Goal: Task Accomplishment & Management: Use online tool/utility

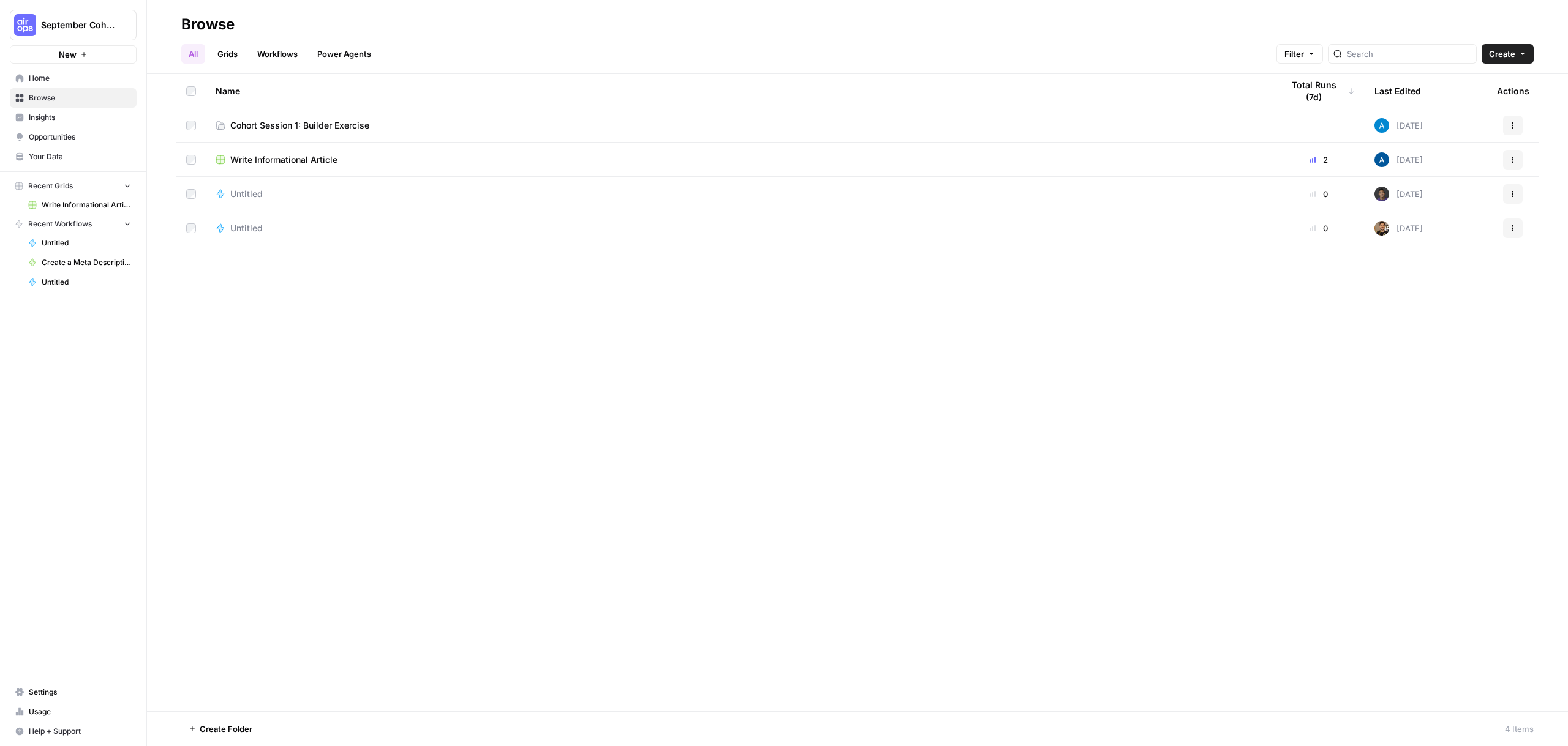
click at [68, 27] on span "September Cohort" at bounding box center [78, 24] width 74 height 12
click at [411, 14] on header "Browse All Grids Workflows Power Agents Filter Create" at bounding box center [857, 37] width 1420 height 74
click at [376, 335] on div "Name Total Runs (7d) Last Edited Actions Cohort Session 1: Builder Exercise Tod…" at bounding box center [857, 393] width 1420 height 637
click at [335, 131] on span "Cohort Session 1: Builder Exercise" at bounding box center [299, 125] width 139 height 12
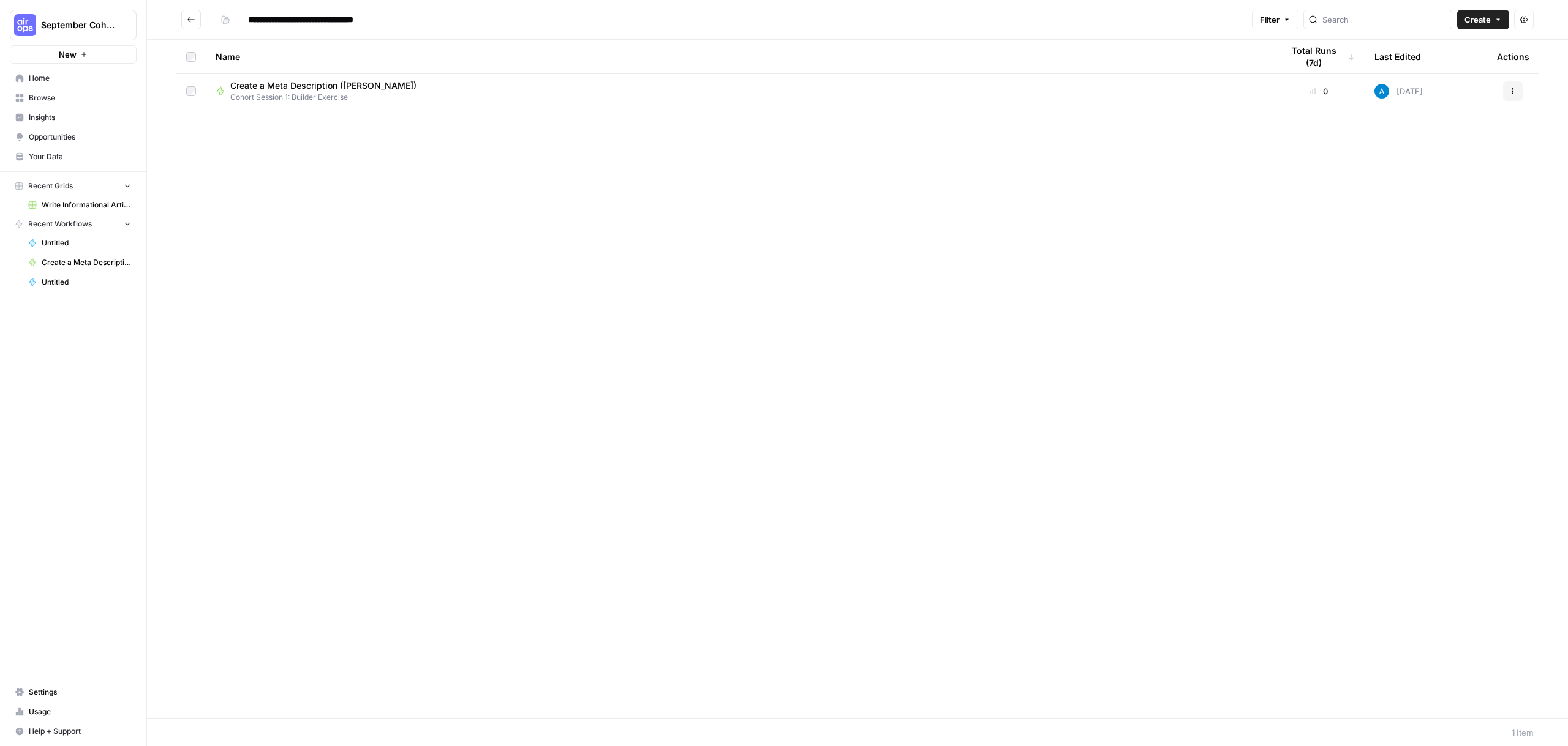
click at [1470, 17] on span "Create" at bounding box center [1477, 19] width 27 height 12
click at [1429, 65] on span "Workflow" at bounding box center [1459, 65] width 68 height 12
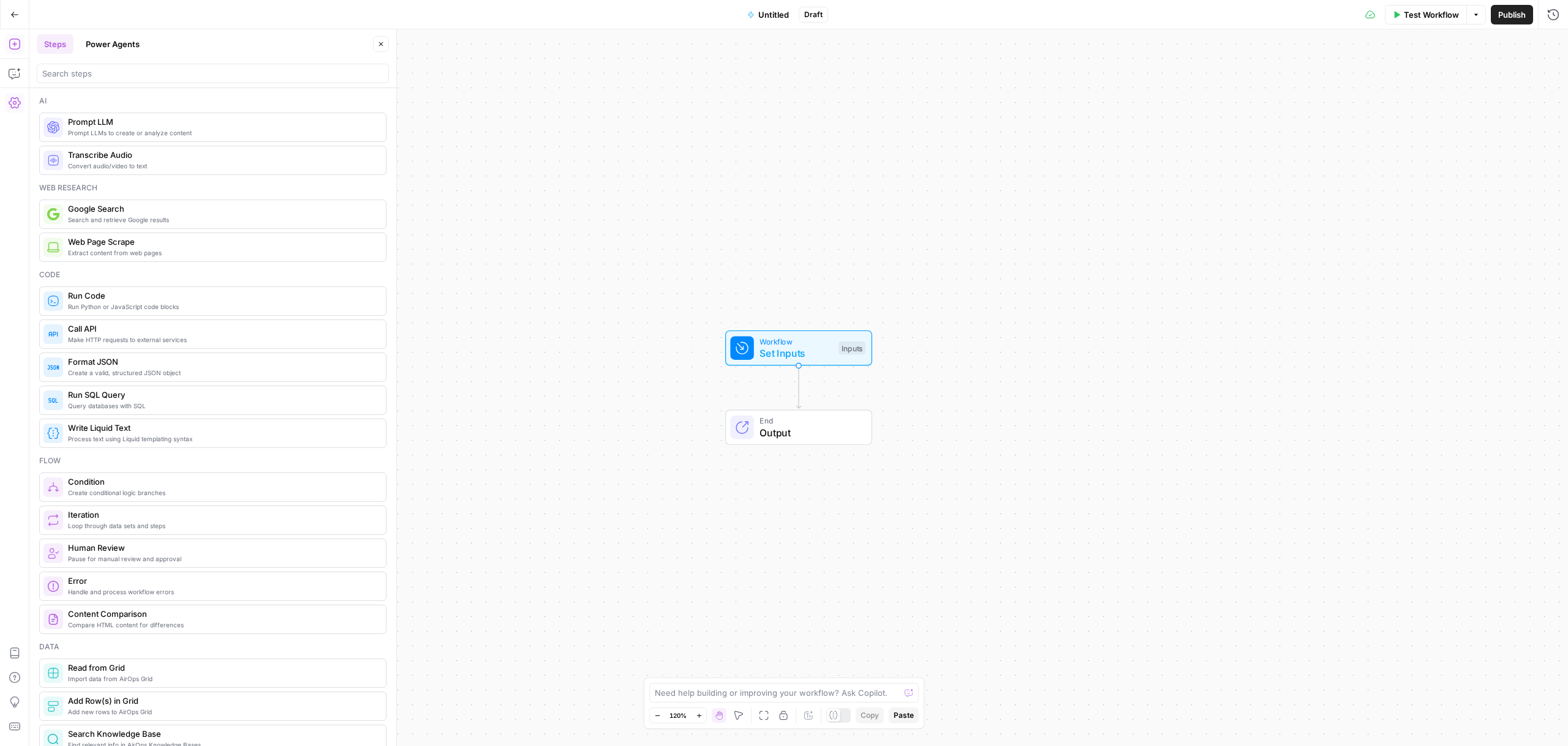
click at [10, 106] on icon "button" at bounding box center [14, 102] width 12 height 11
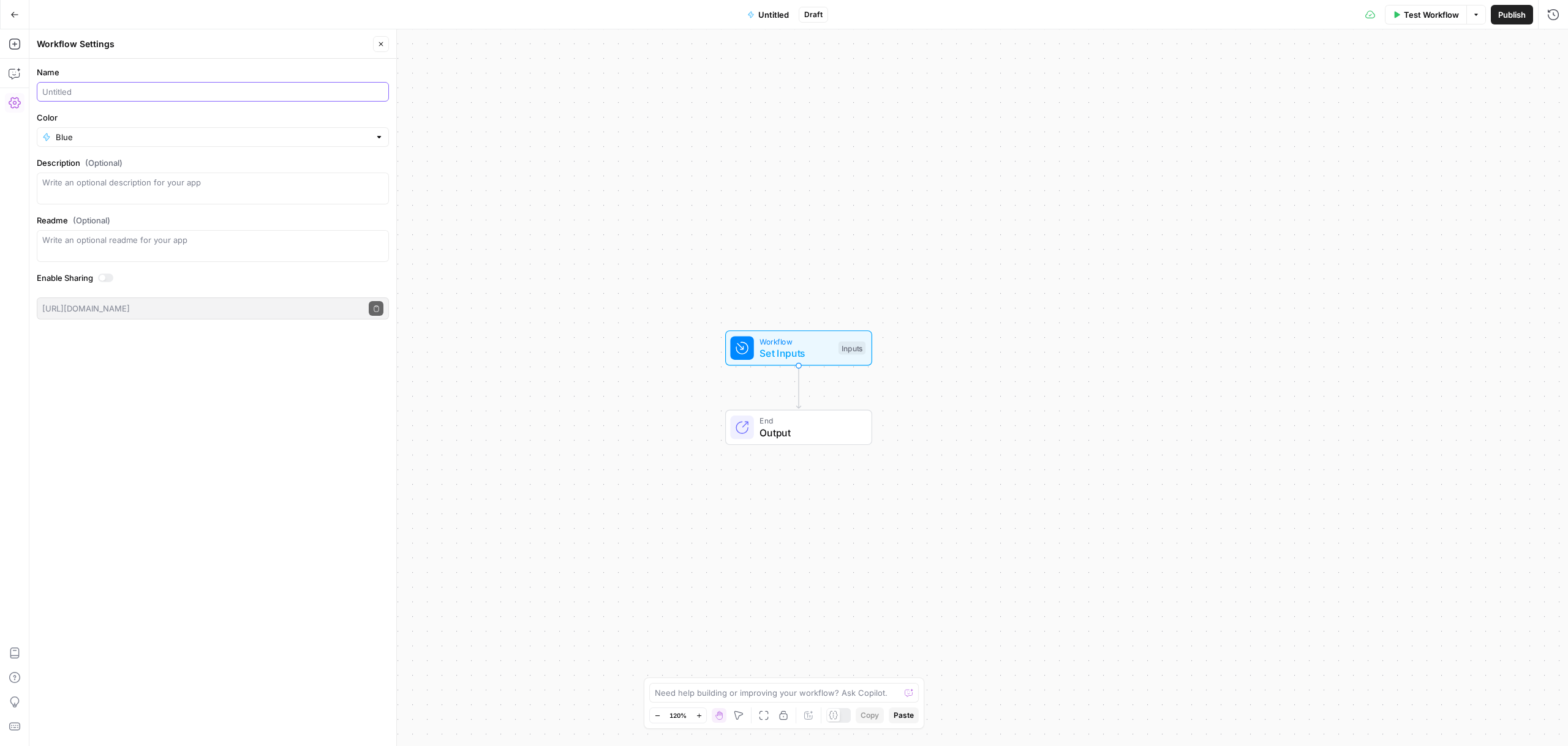
click at [115, 88] on input "Name" at bounding box center [213, 91] width 341 height 12
type input "Create a Meta Description (Reuben)"
click at [113, 444] on div "Name Create a Meta Description (Reuben) Color Blue Description (Optional) Readm…" at bounding box center [213, 403] width 367 height 688
click at [781, 353] on span "Set Inputs" at bounding box center [795, 353] width 73 height 14
click at [1290, 85] on span "Add Field" at bounding box center [1307, 83] width 35 height 12
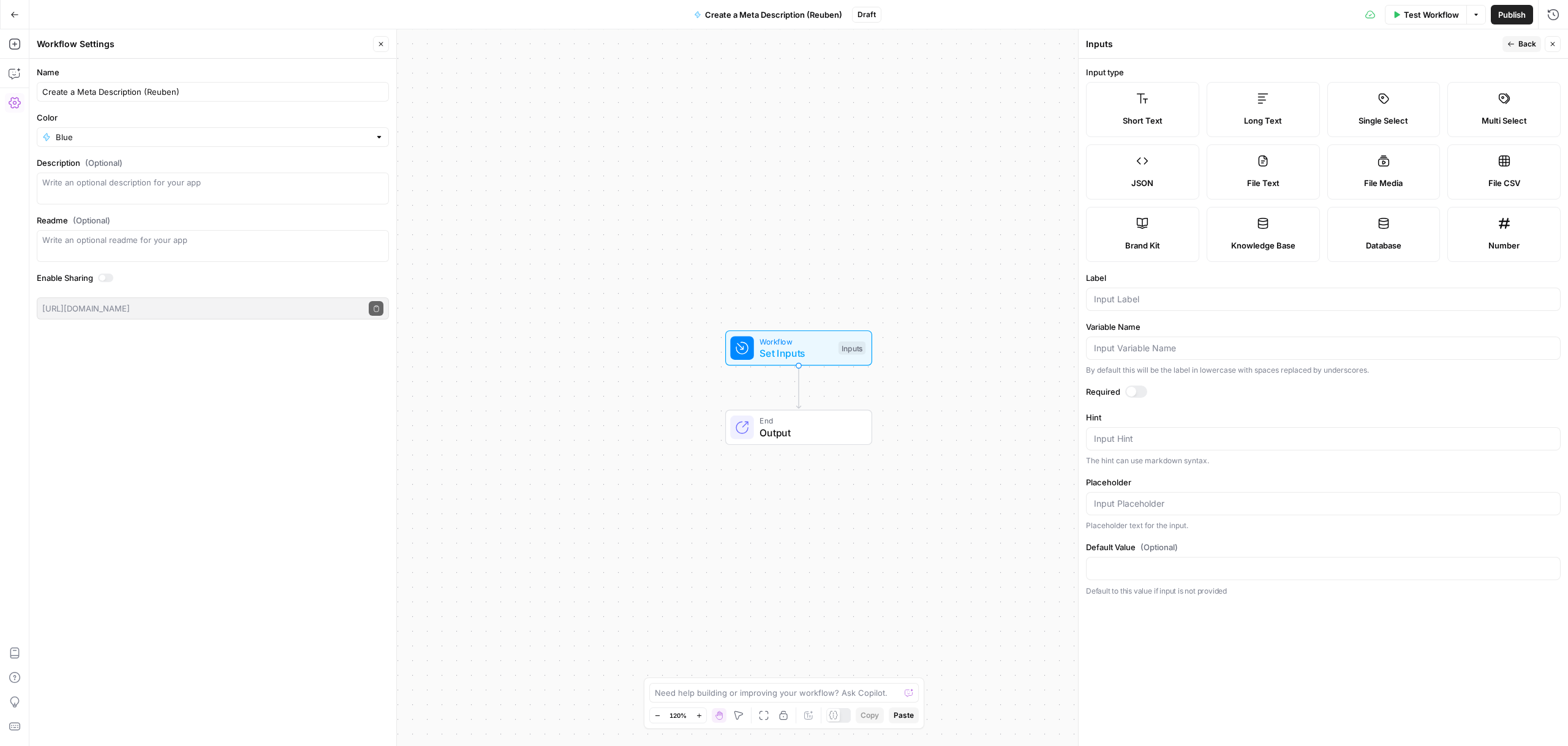
click at [1161, 118] on span "Short Text" at bounding box center [1142, 120] width 40 height 12
click at [1144, 102] on icon at bounding box center [1141, 99] width 11 height 10
click at [1210, 303] on input "Label" at bounding box center [1323, 299] width 458 height 12
click at [1210, 302] on input "Label" at bounding box center [1323, 299] width 458 height 12
type input "URL"
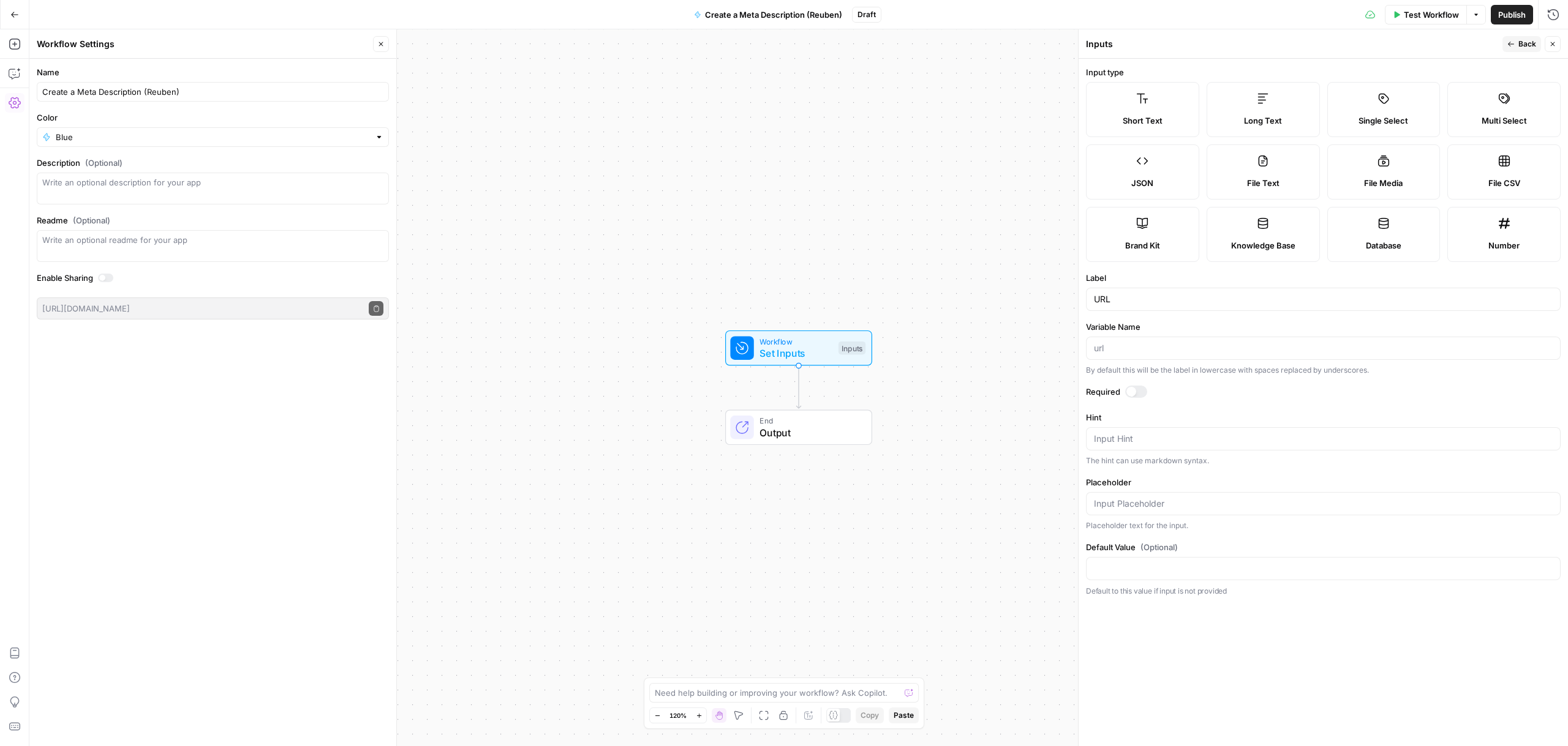
click at [1516, 48] on button "Back" at bounding box center [1521, 44] width 39 height 16
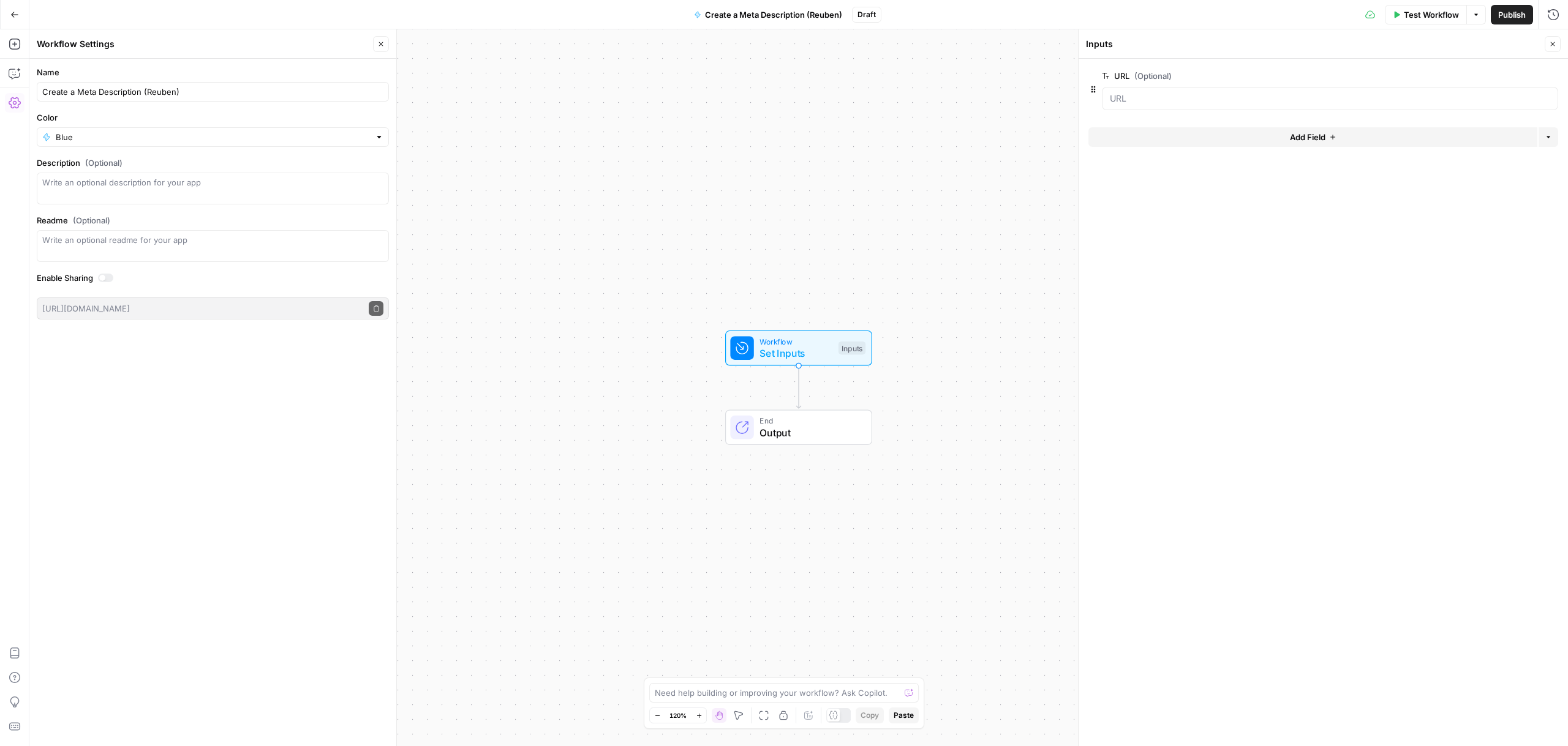
click at [1426, 17] on span "Test Workflow" at bounding box center [1431, 14] width 55 height 12
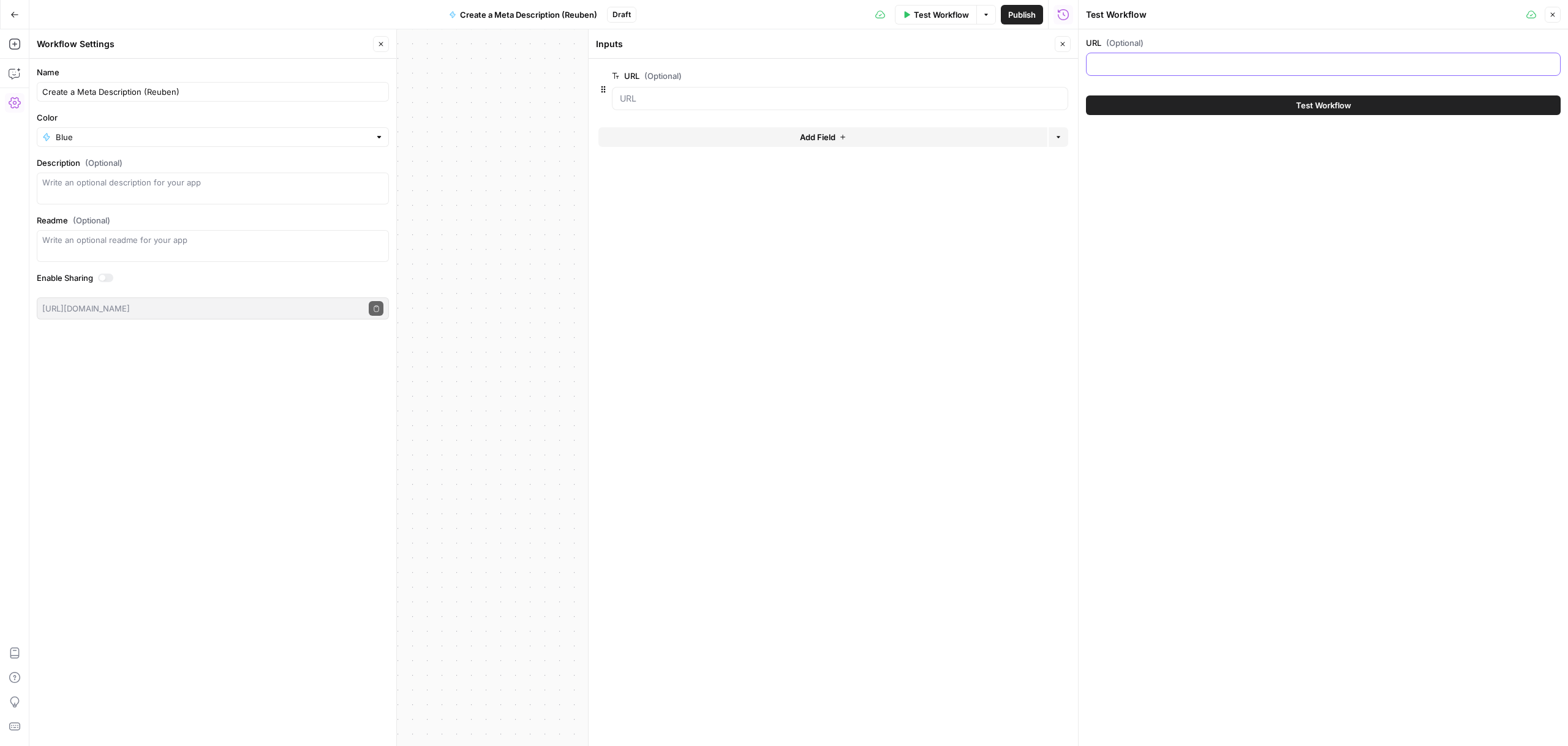
click at [1221, 68] on input "URL (Optional)" at bounding box center [1323, 64] width 458 height 12
paste input "https://www.airops.com/blog/webinar-aleyda-solis"
type input "https://www.airops.com/blog/webinar-aleyda-solis"
click at [1556, 17] on icon "button" at bounding box center [1552, 14] width 7 height 7
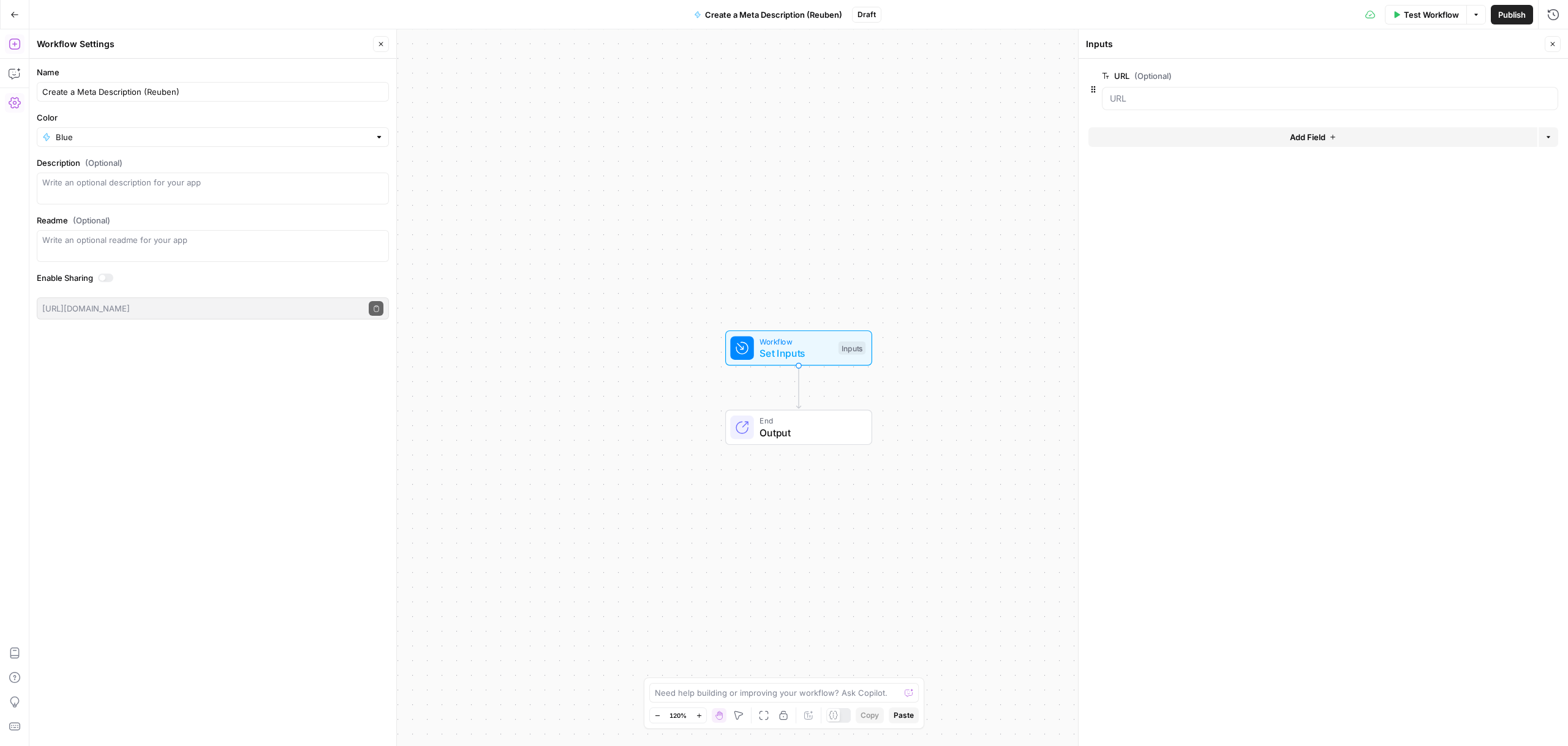
click at [14, 42] on icon "button" at bounding box center [14, 44] width 11 height 11
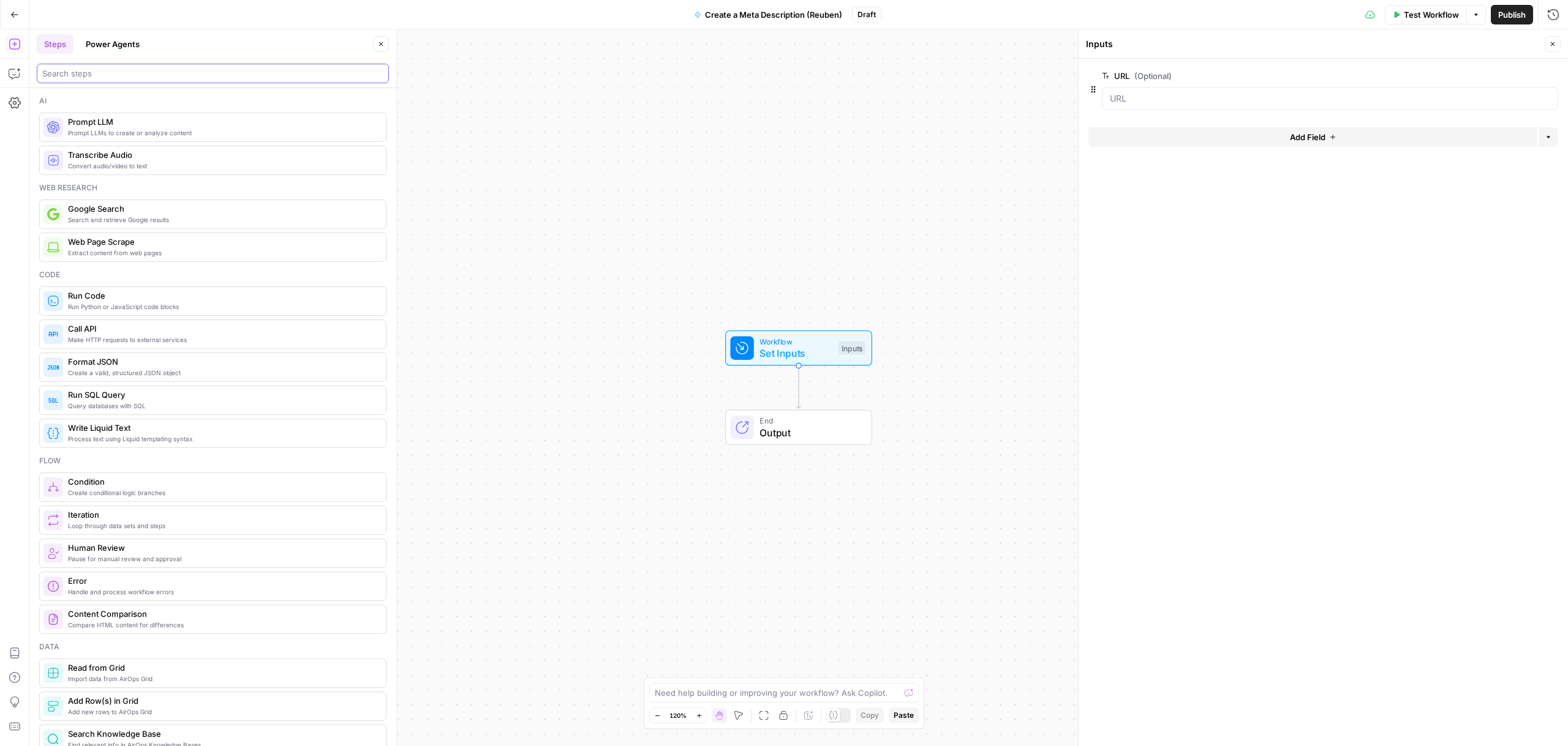
click at [132, 76] on input "search" at bounding box center [213, 73] width 341 height 12
click at [116, 251] on span "Extract content from web pages" at bounding box center [222, 253] width 308 height 10
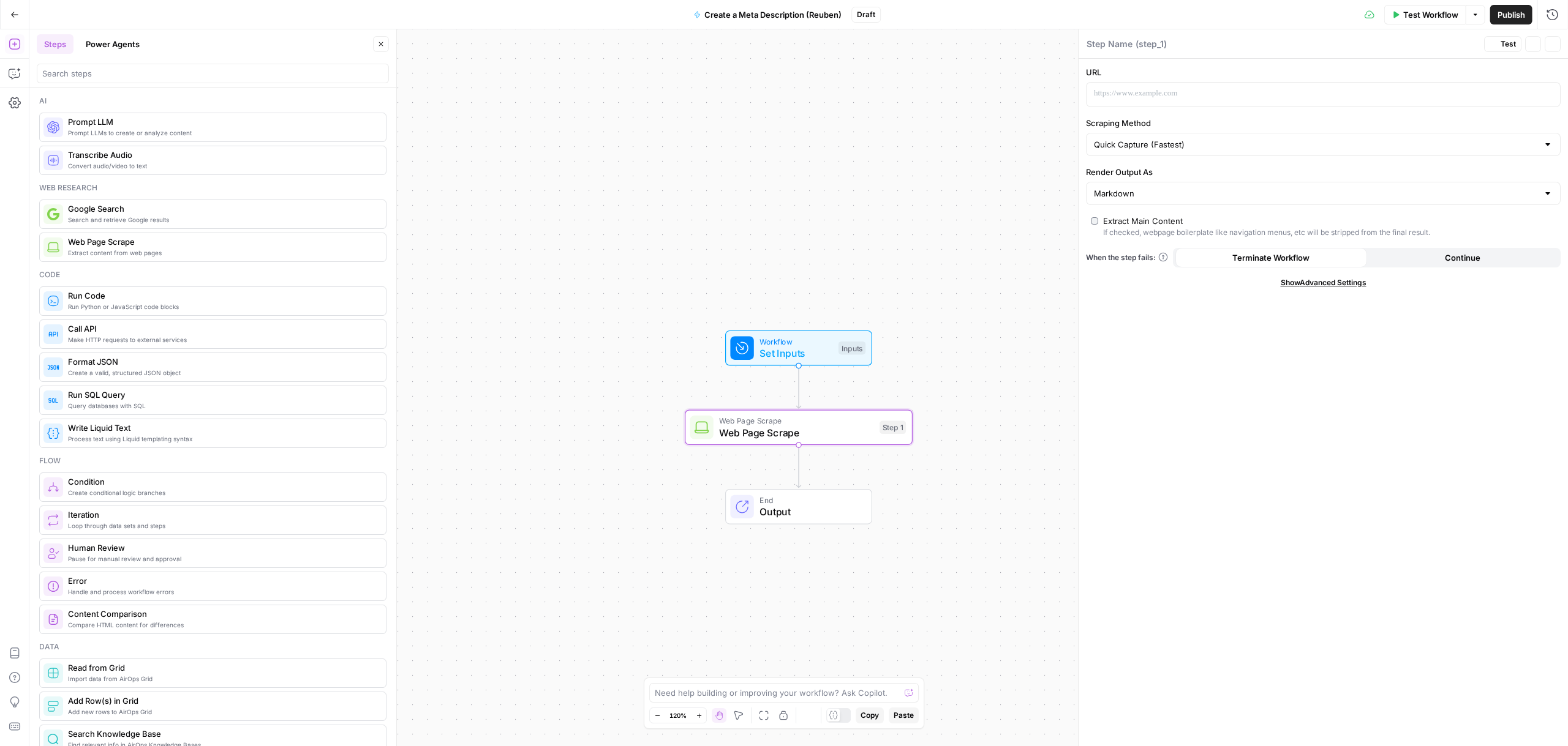
type textarea "Web Page Scrape"
click at [1136, 101] on div at bounding box center [1313, 94] width 454 height 24
click at [1551, 94] on icon "button" at bounding box center [1549, 94] width 6 height 6
click at [707, 147] on button "Select variable URL" at bounding box center [730, 140] width 153 height 19
click at [820, 430] on span "Web Page Scrape" at bounding box center [796, 432] width 154 height 14
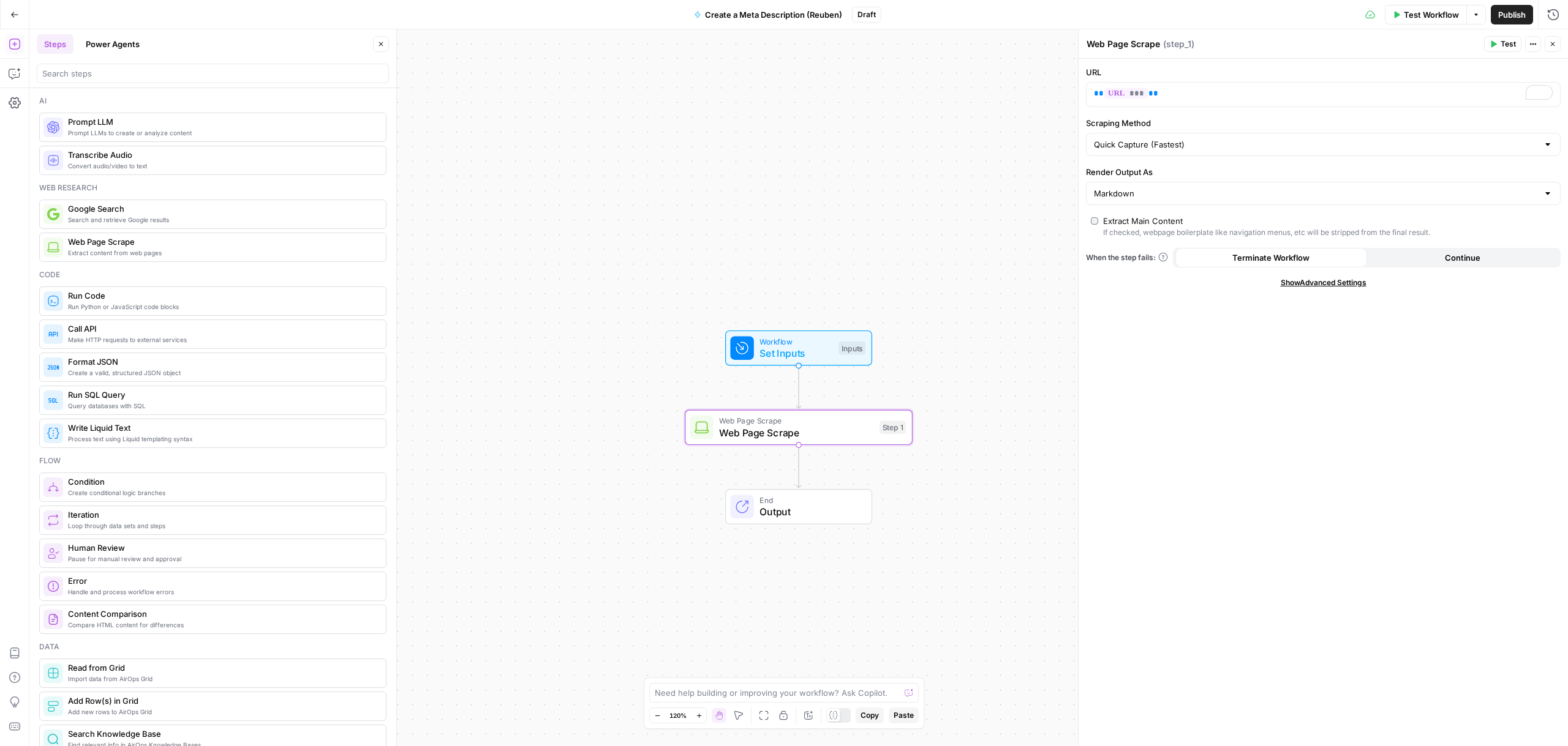
click at [1148, 432] on div "URL ** *** ** Scraping Method Quick Capture (Fastest) Render Output As Markdown…" at bounding box center [1323, 403] width 489 height 688
click at [1454, 254] on span "Continue" at bounding box center [1461, 258] width 35 height 12
click at [1298, 258] on span "Terminate Workflow" at bounding box center [1270, 258] width 77 height 12
click at [1511, 47] on span "Test" at bounding box center [1508, 44] width 15 height 11
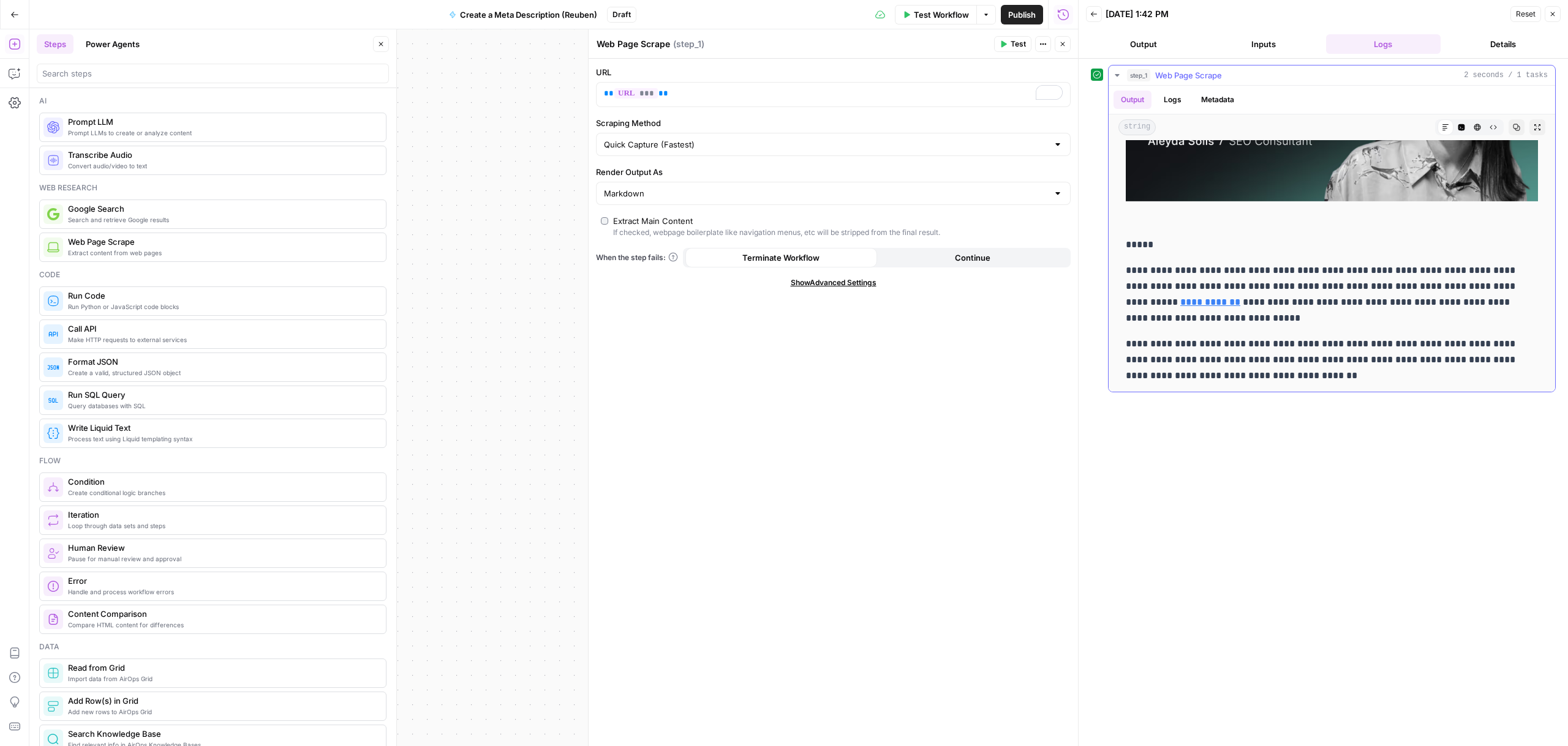
scroll to position [724, 0]
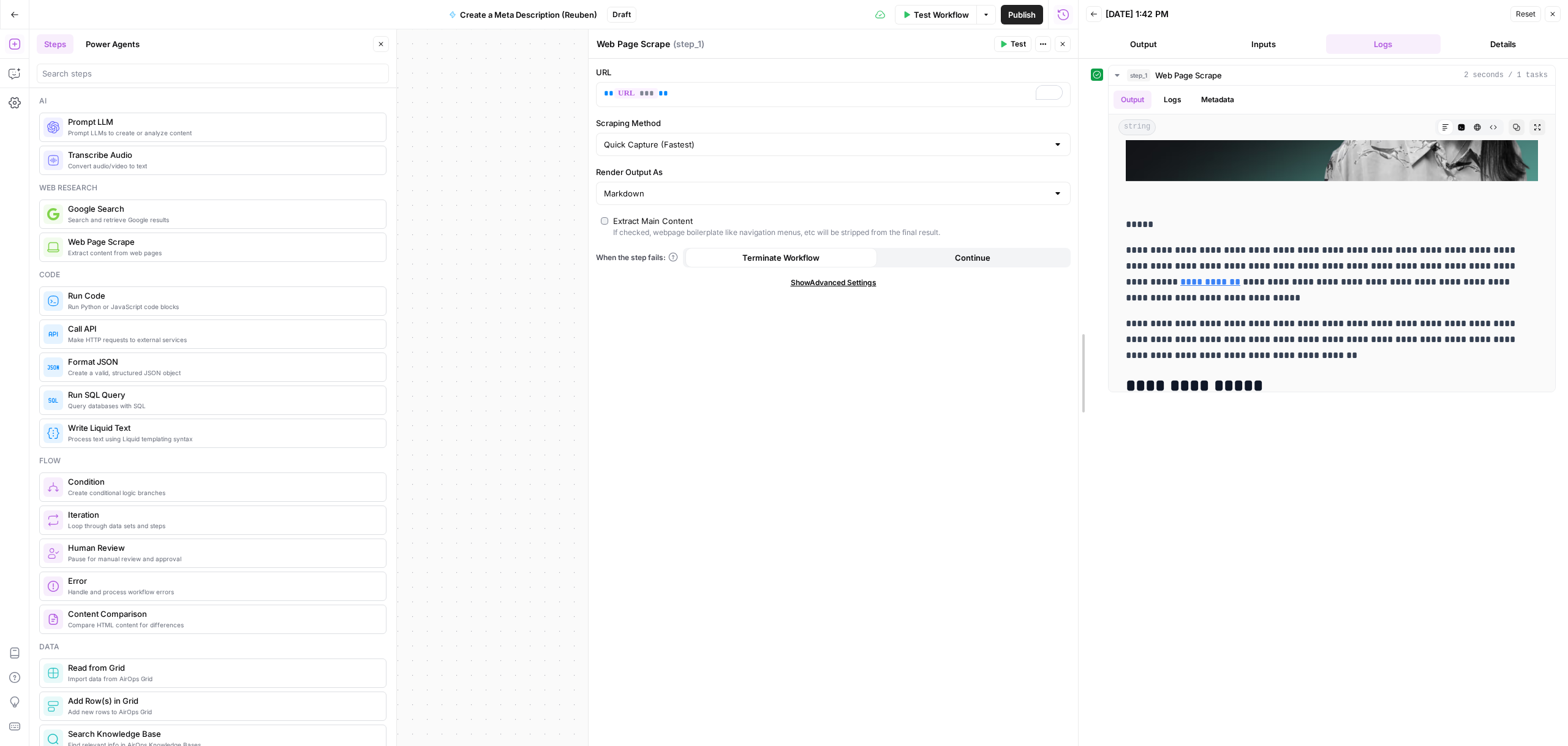
drag, startPoint x: 1080, startPoint y: 271, endPoint x: 738, endPoint y: 276, distance: 342.0
click at [738, 276] on body "September Cohort New Home Browse Insights Opportunities Your Data Recent Grids …" at bounding box center [784, 373] width 1568 height 746
click at [1551, 15] on icon "button" at bounding box center [1552, 14] width 7 height 7
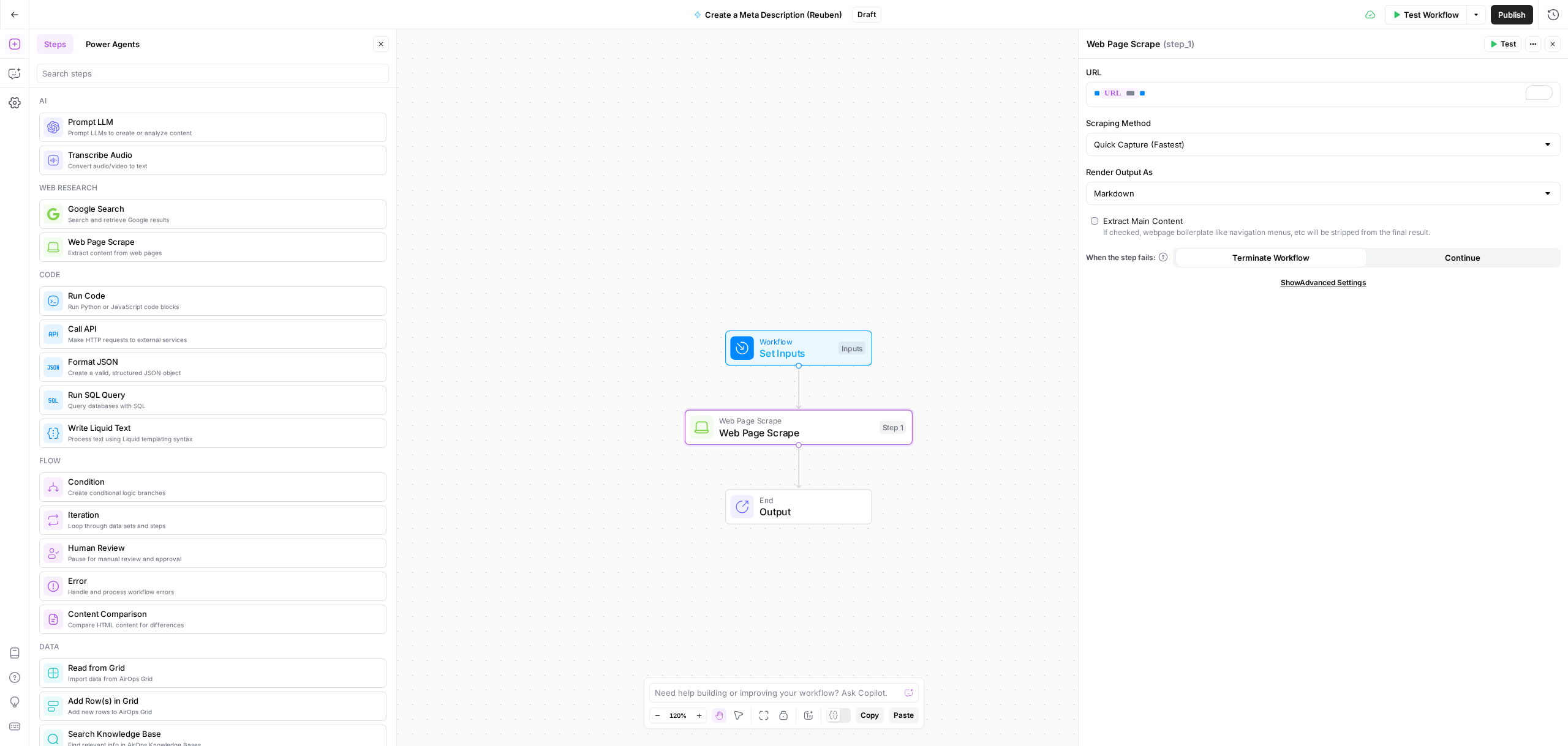
click at [81, 124] on span "Prompt LLM" at bounding box center [222, 122] width 308 height 12
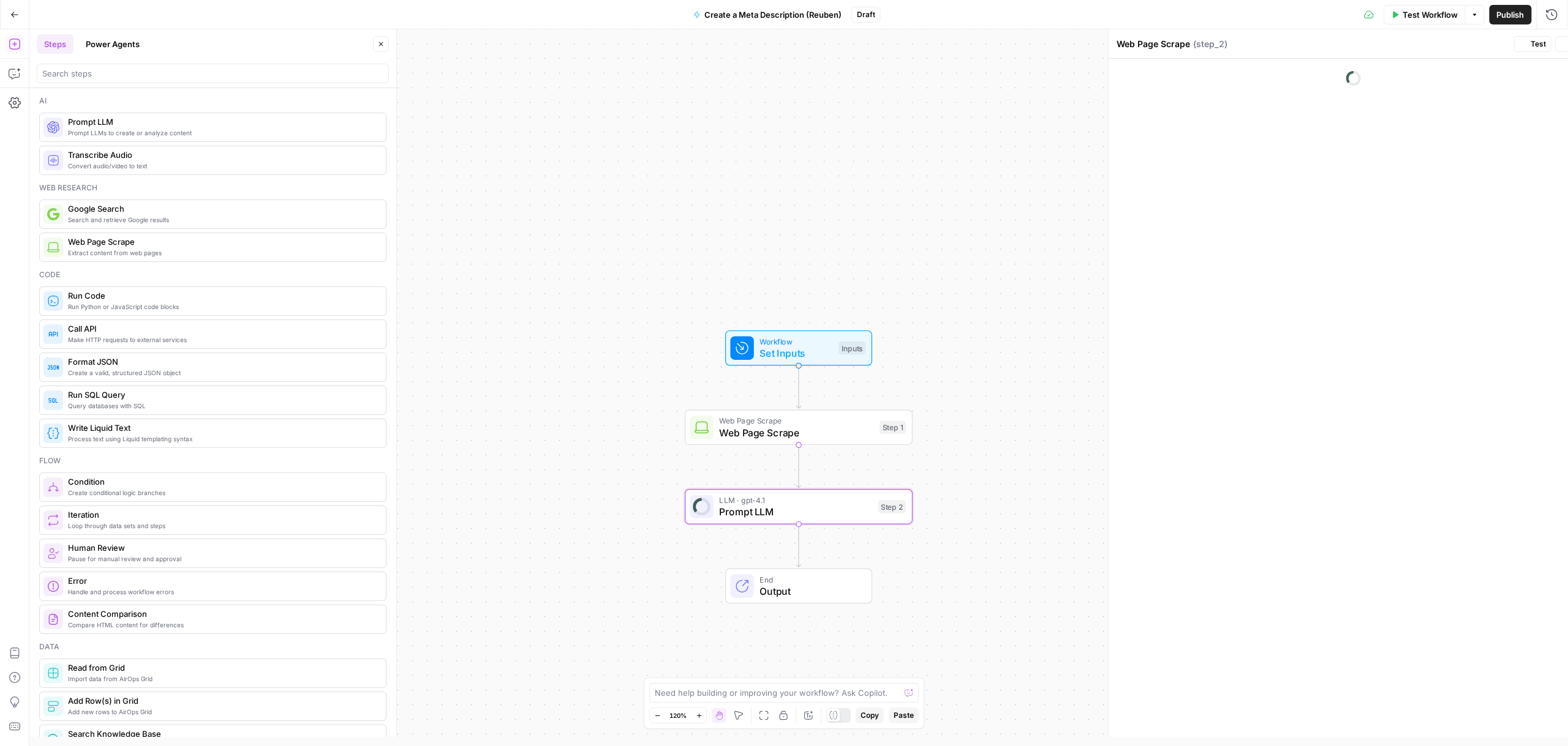
type textarea "Prompt LLM"
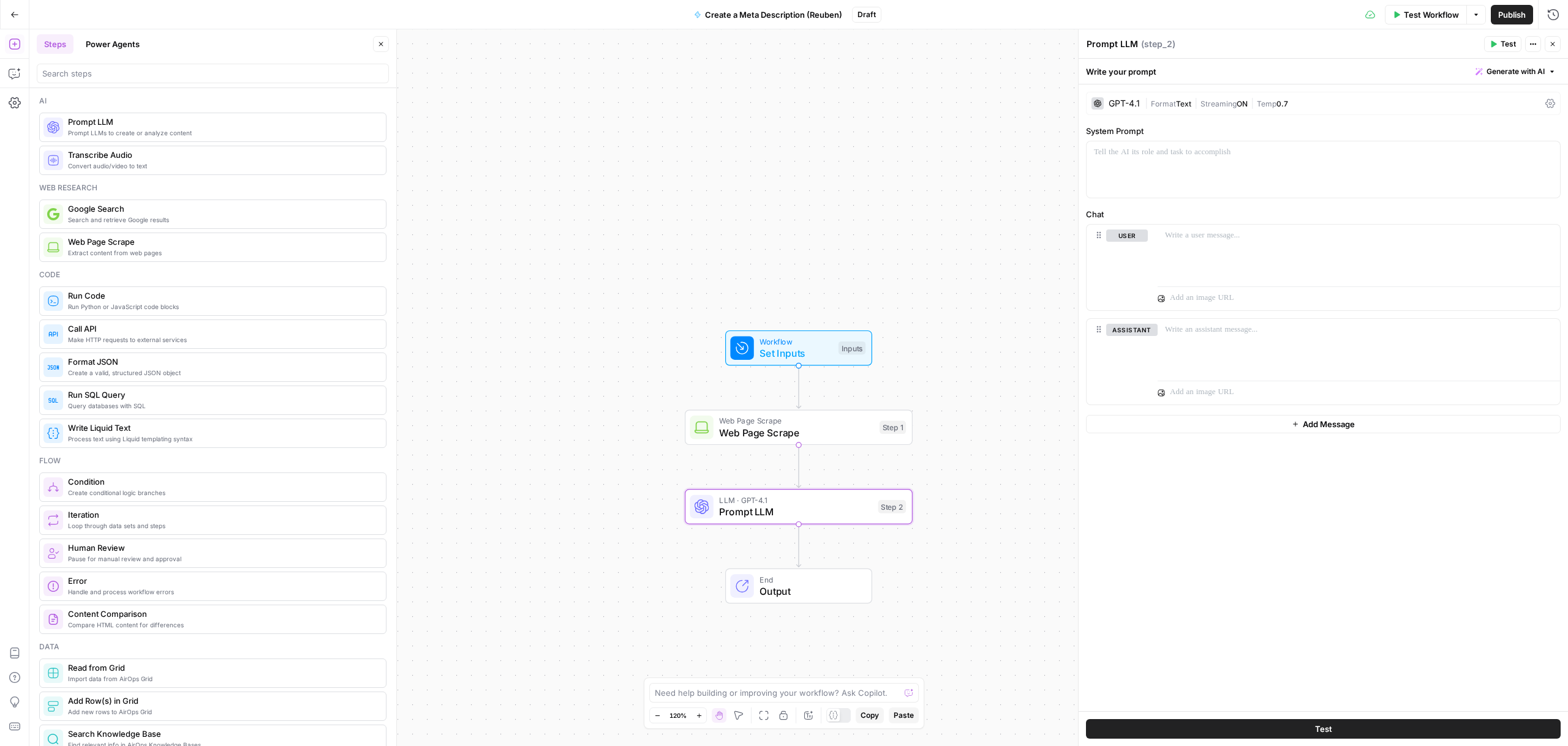
click at [1128, 109] on div "GPT-4.1" at bounding box center [1115, 103] width 48 height 12
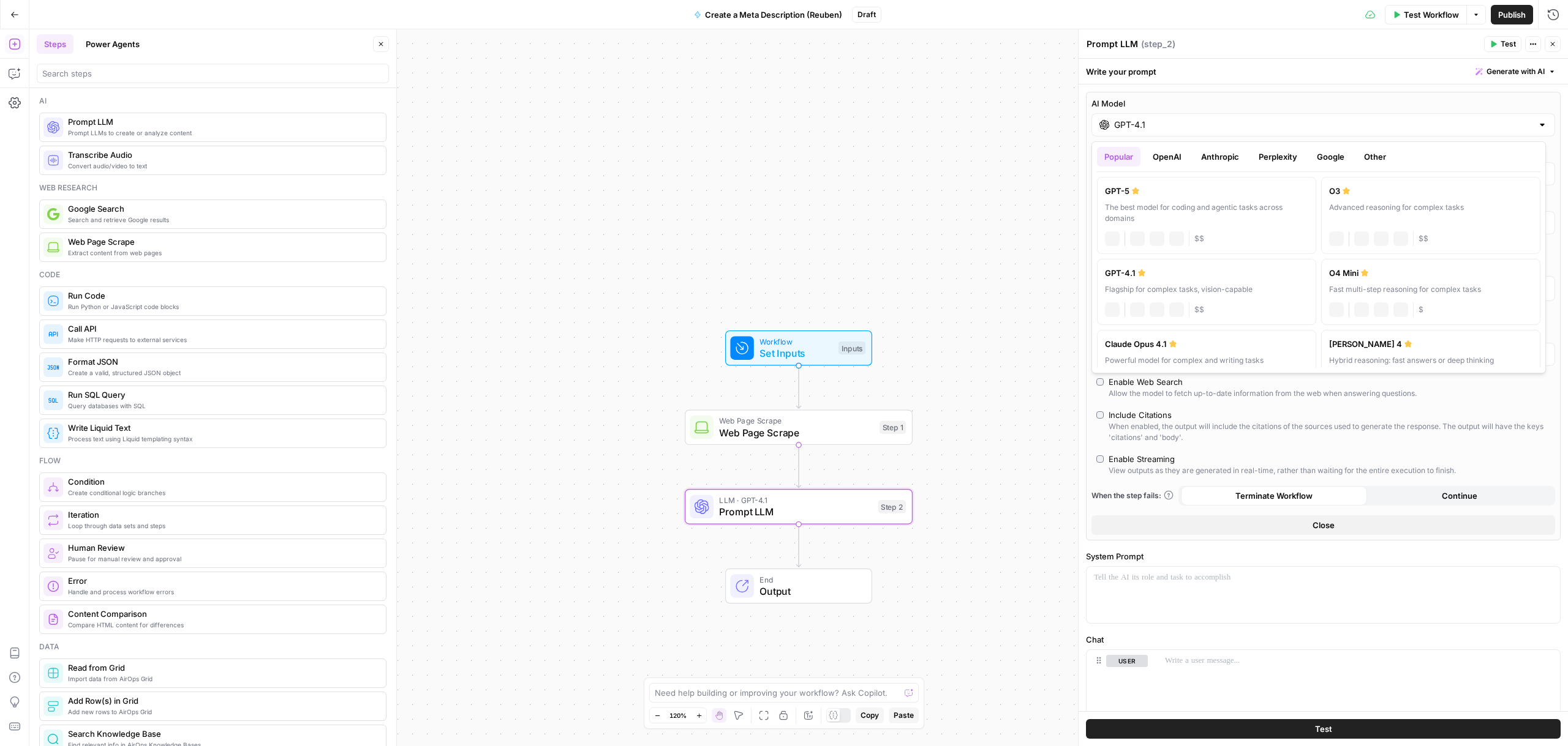
click at [1130, 132] on div "GPT-4.1" at bounding box center [1323, 124] width 463 height 23
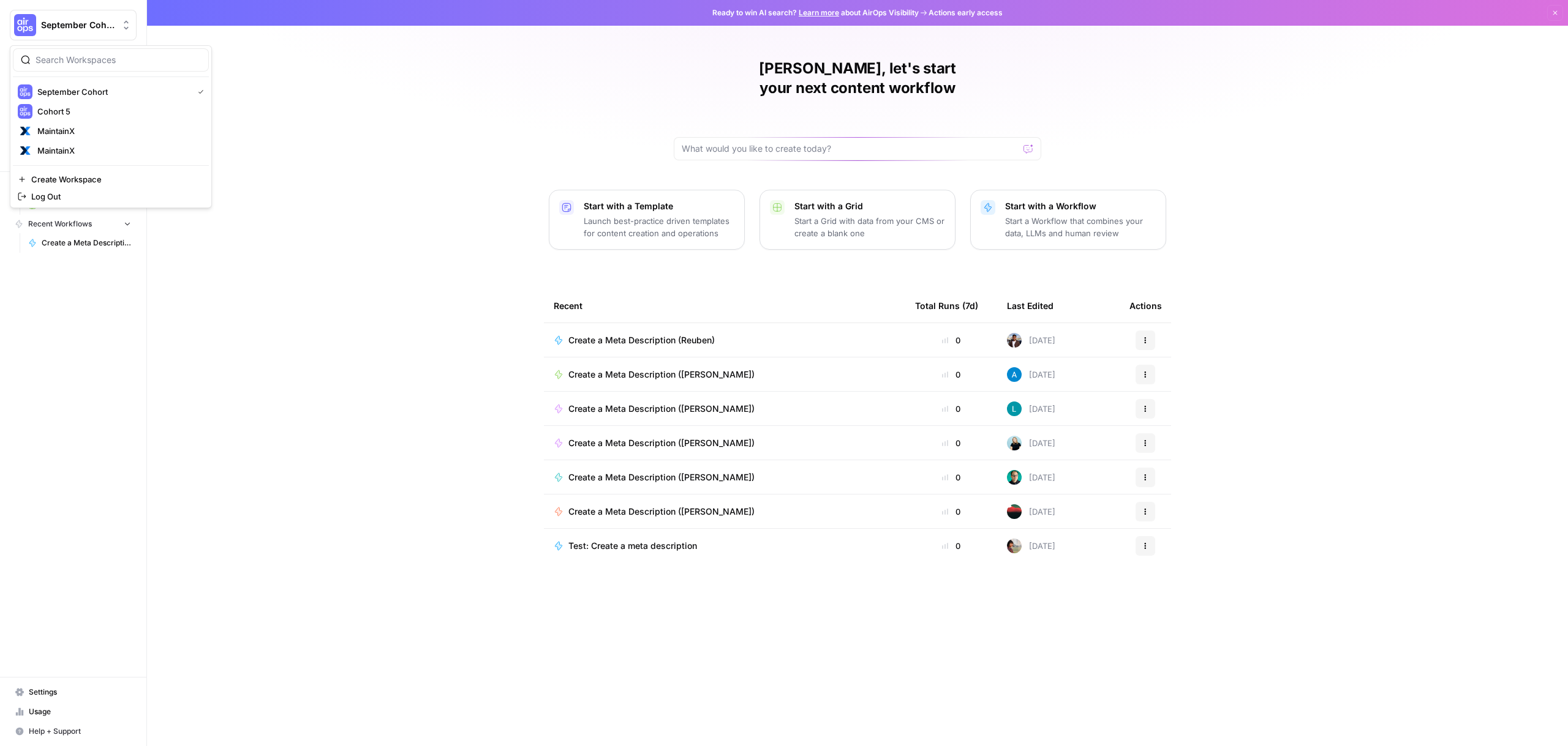
click at [51, 27] on span "September Cohort" at bounding box center [78, 24] width 74 height 12
click at [67, 149] on span "MaintainX" at bounding box center [118, 150] width 162 height 12
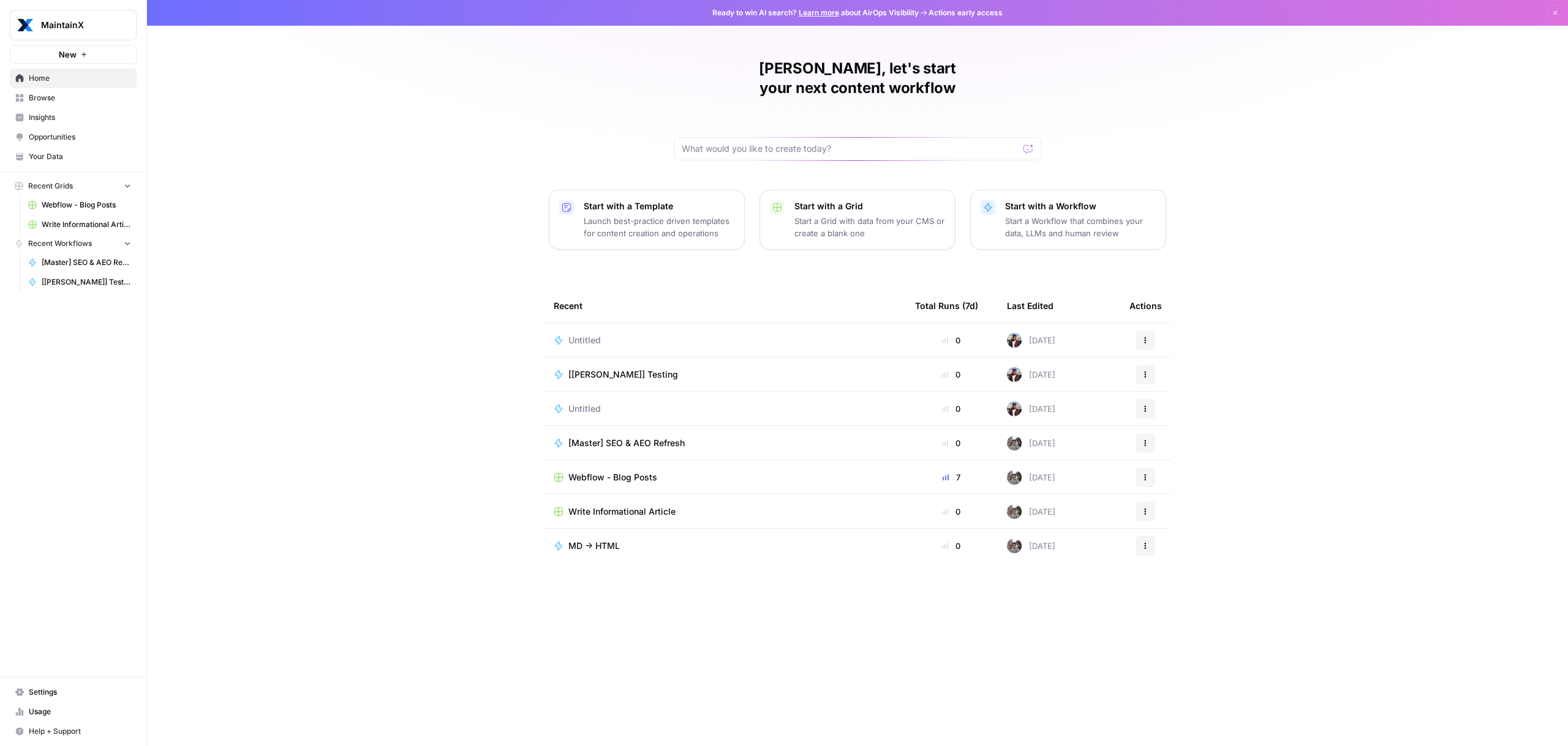
click at [615, 471] on span "Webflow - Blog Posts" at bounding box center [612, 477] width 89 height 12
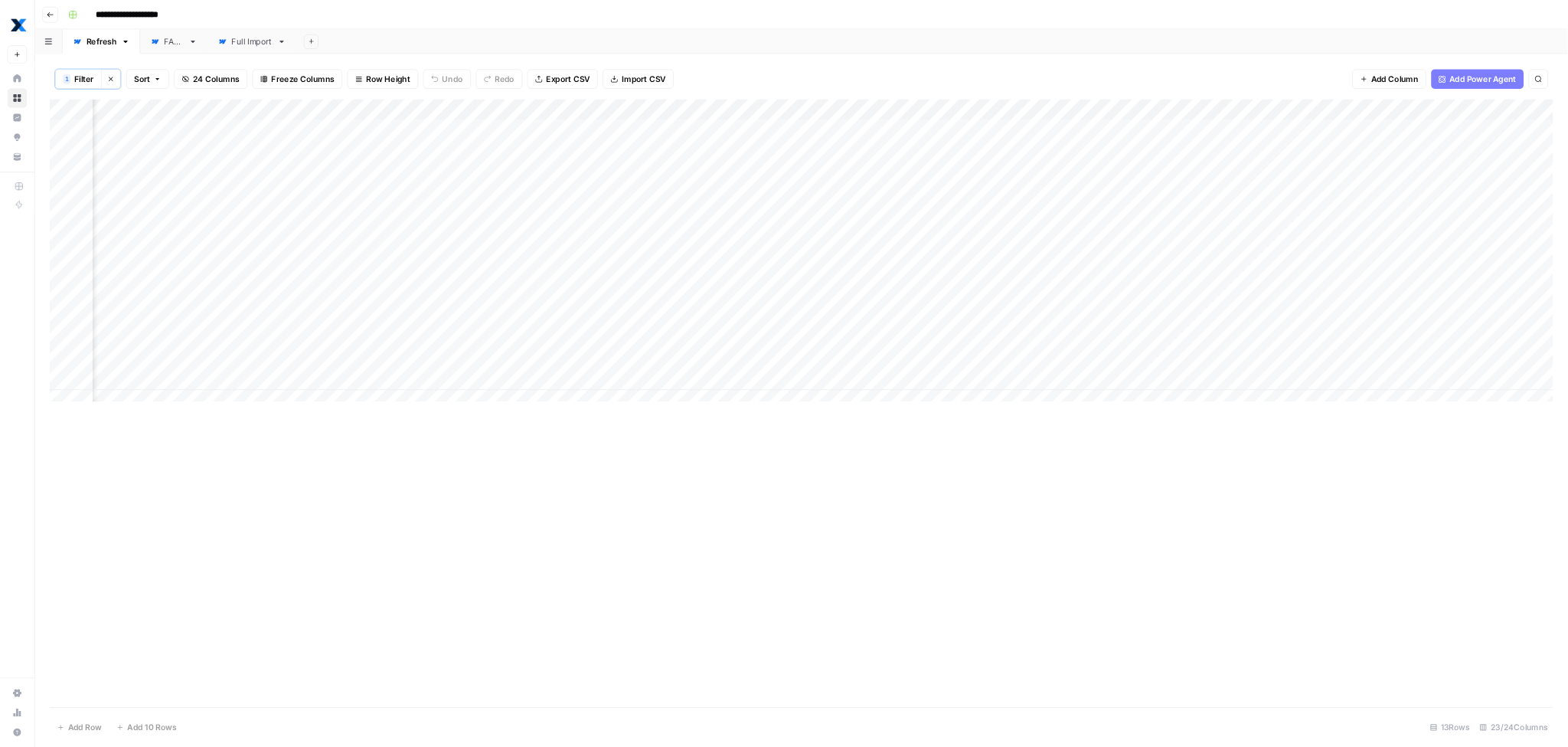
scroll to position [0, 1481]
click at [1354, 139] on div "Add Column" at bounding box center [1001, 319] width 1879 height 389
click at [1251, 292] on span "Edit Workflow" at bounding box center [1272, 287] width 134 height 15
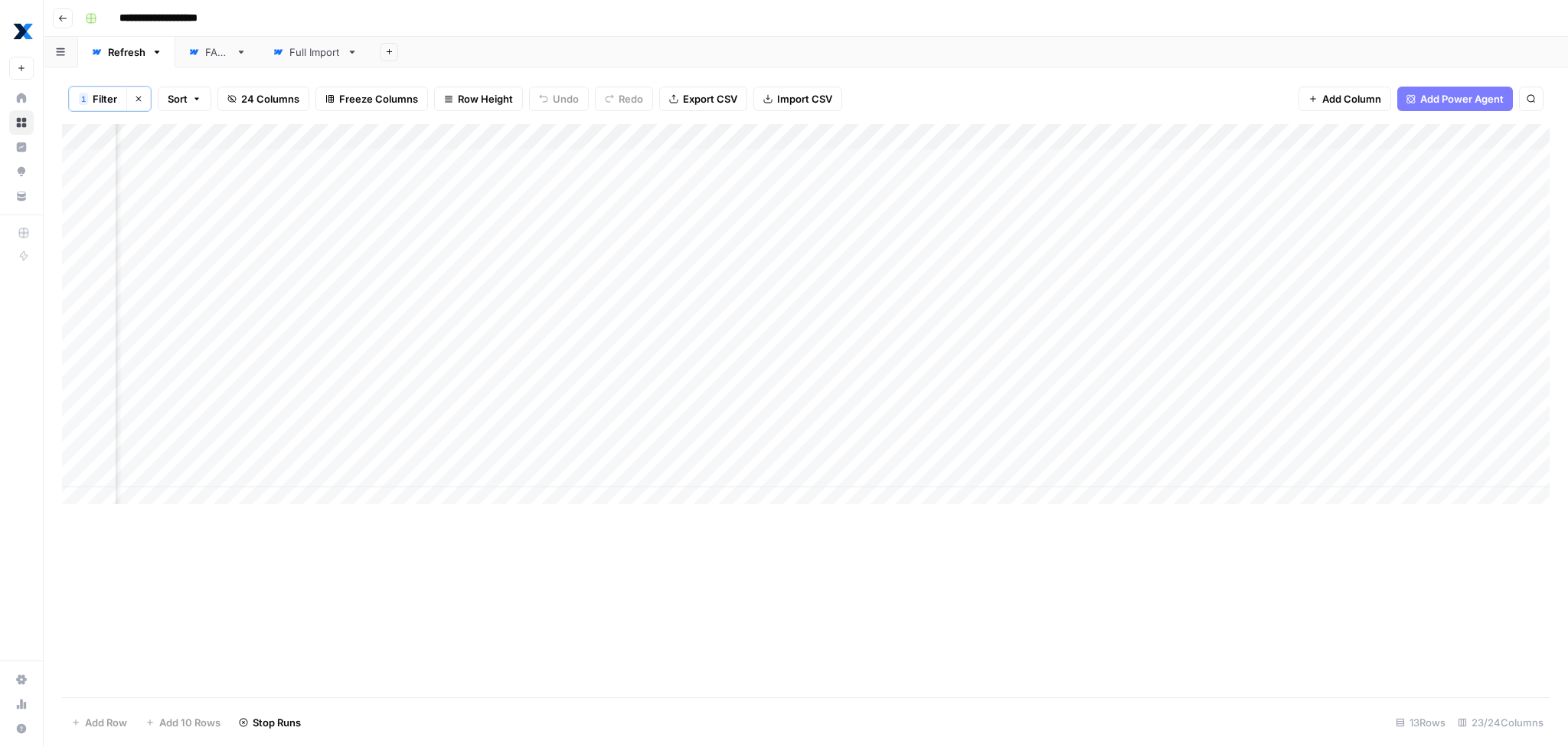
scroll to position [0, 1667]
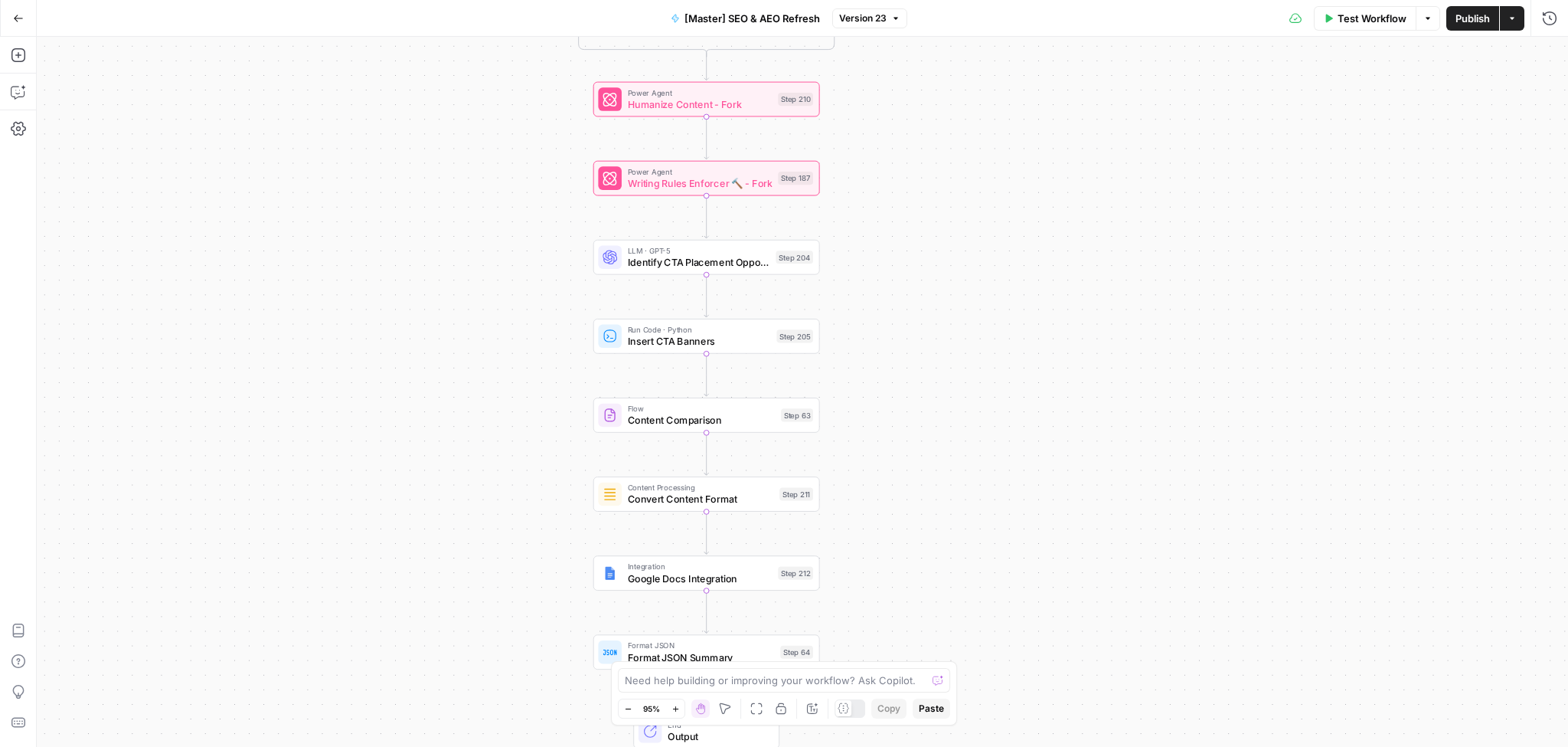
click at [668, 267] on span "Identify CTA Placement Opportunities" at bounding box center [699, 262] width 142 height 14
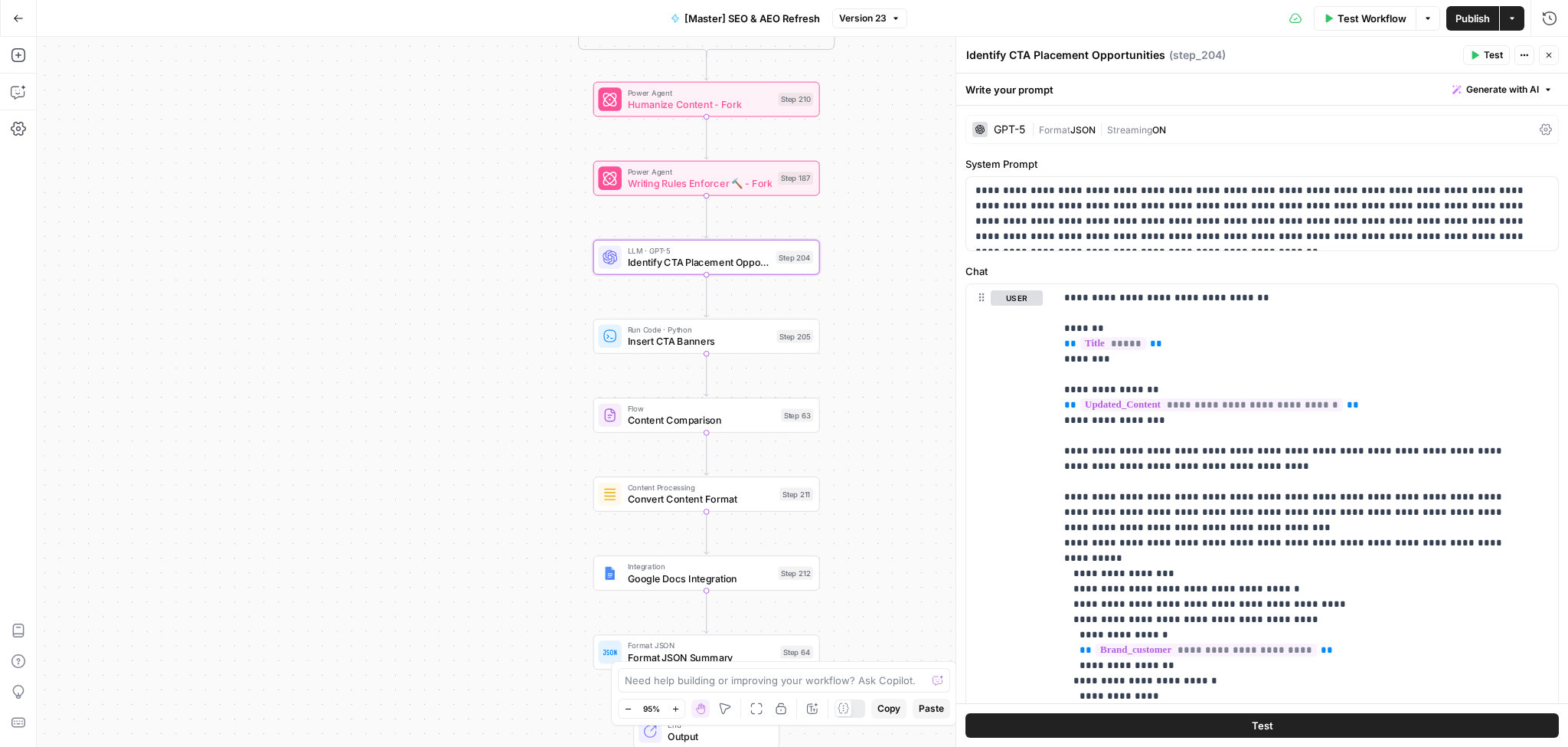
click at [1016, 130] on div "GPT-5" at bounding box center [1009, 130] width 31 height 11
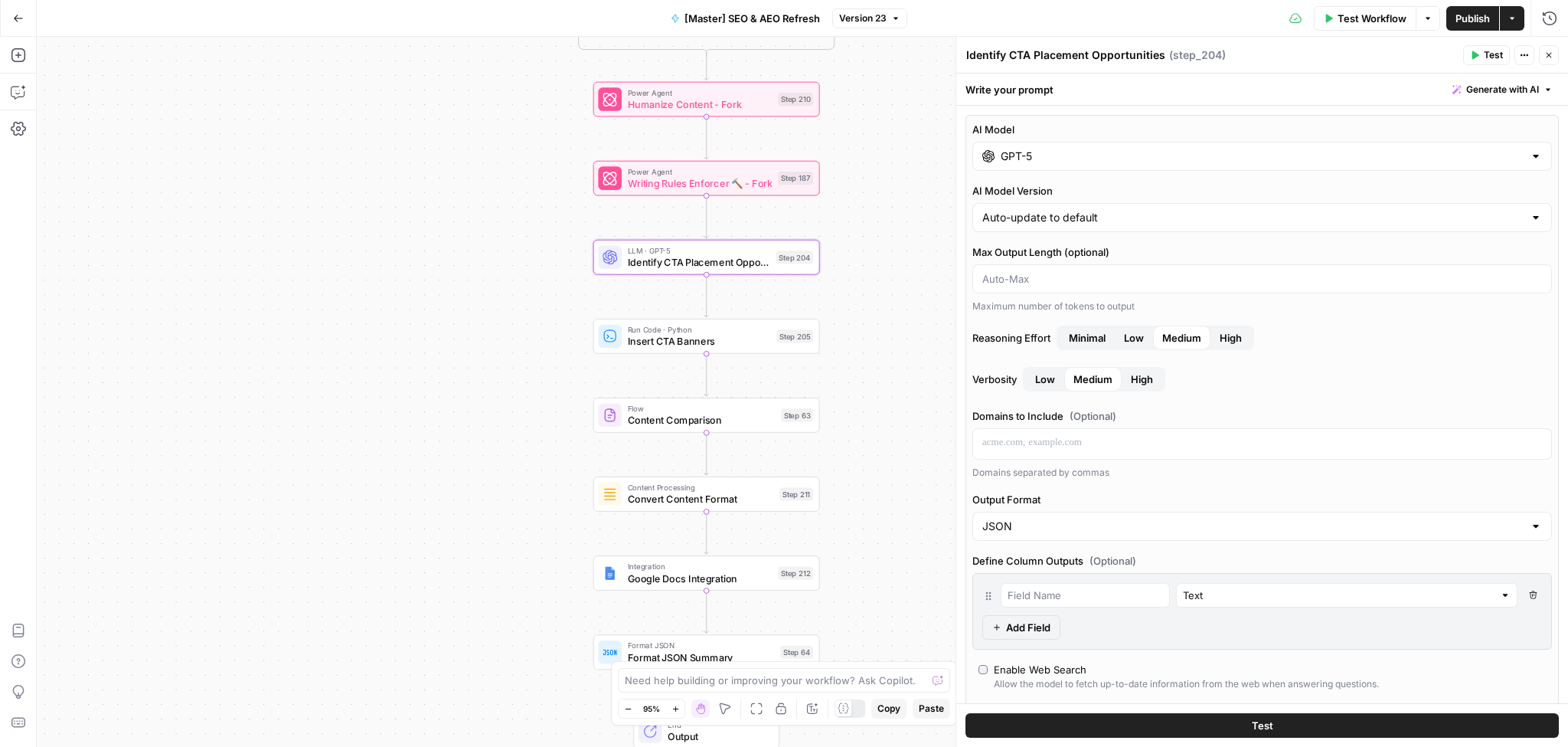
click at [1014, 166] on div "GPT-5" at bounding box center [1262, 156] width 579 height 29
click at [1549, 50] on icon "button" at bounding box center [1548, 55] width 9 height 9
